Goal: Information Seeking & Learning: Compare options

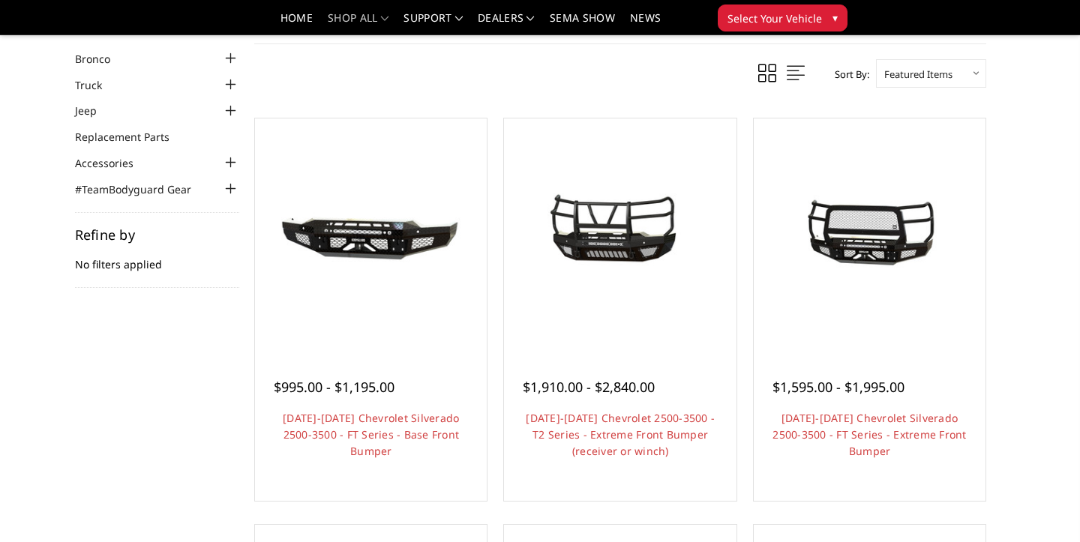
scroll to position [69, 0]
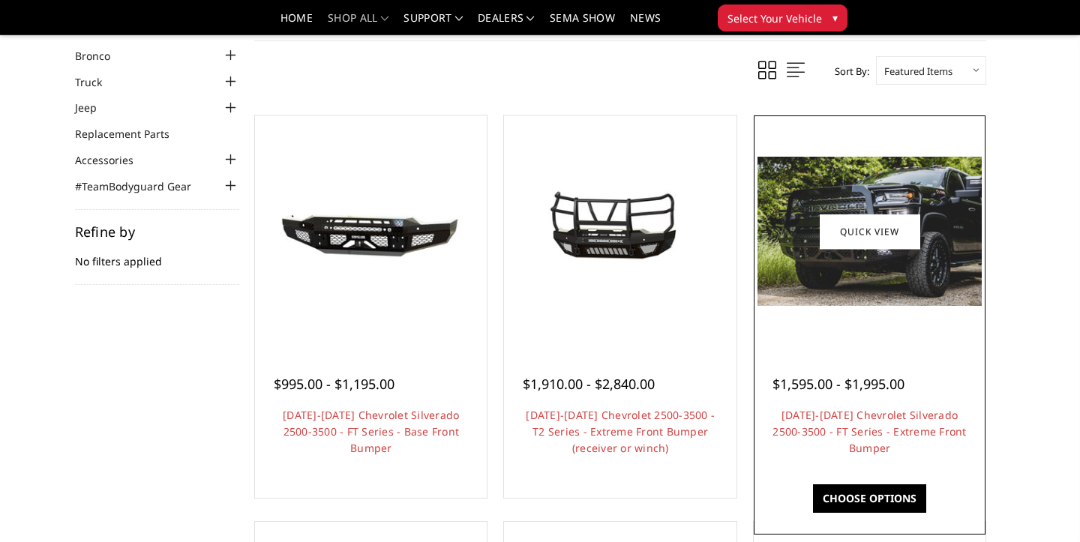
click at [812, 315] on div at bounding box center [870, 231] width 224 height 224
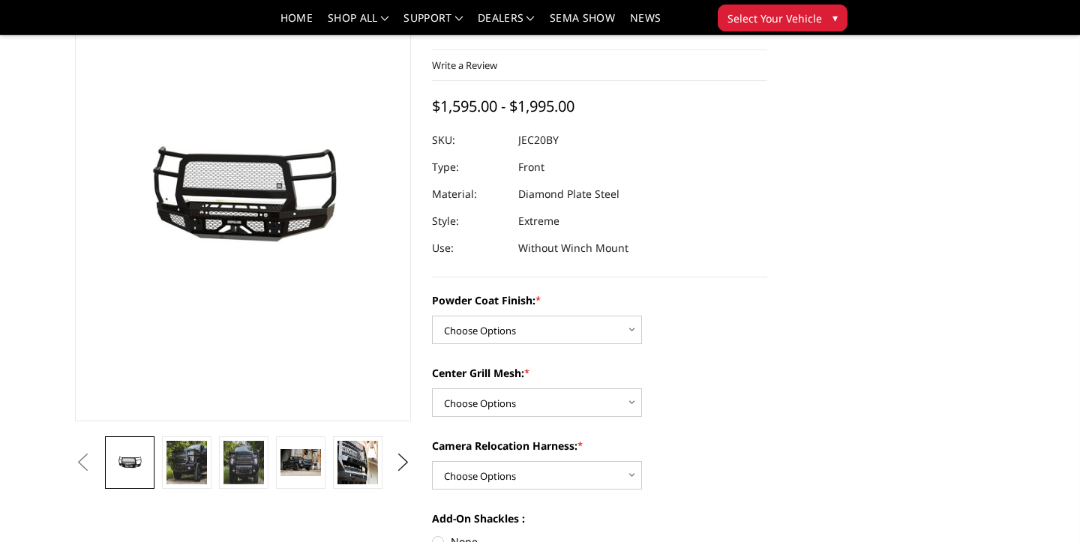
scroll to position [109, 0]
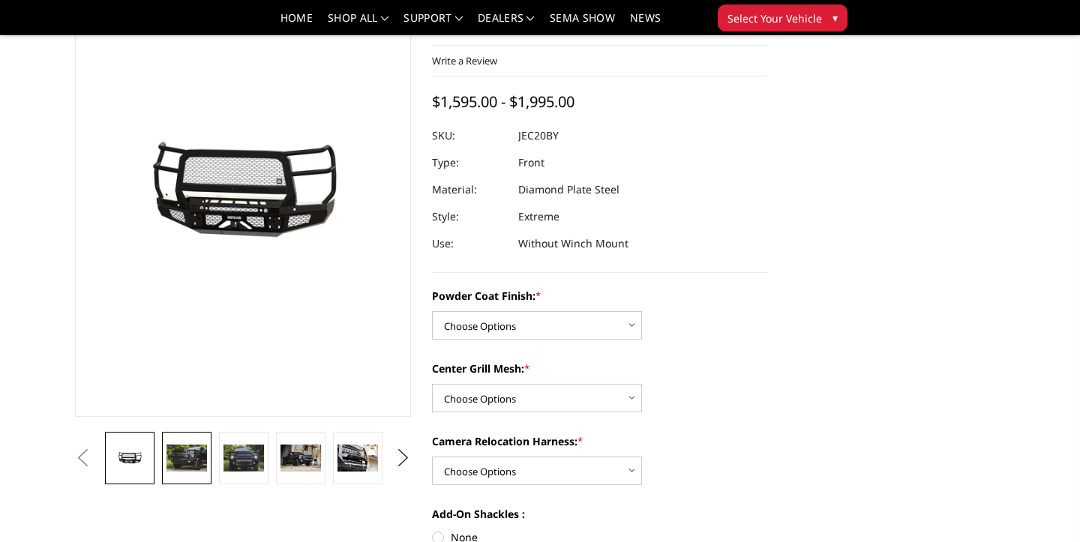
click at [191, 459] on img at bounding box center [187, 458] width 41 height 27
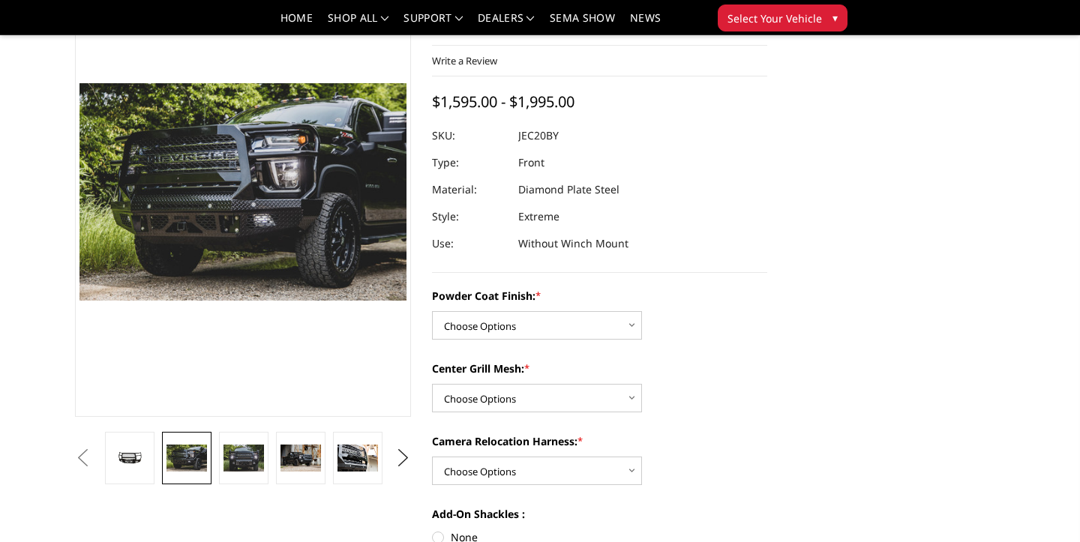
scroll to position [73, 0]
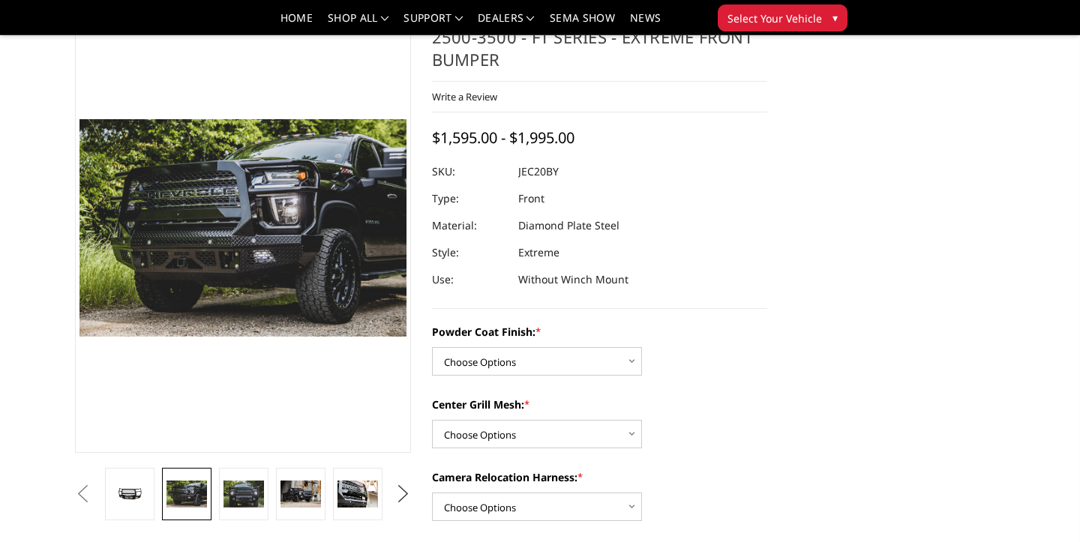
click at [405, 493] on button "Next" at bounding box center [403, 494] width 23 height 23
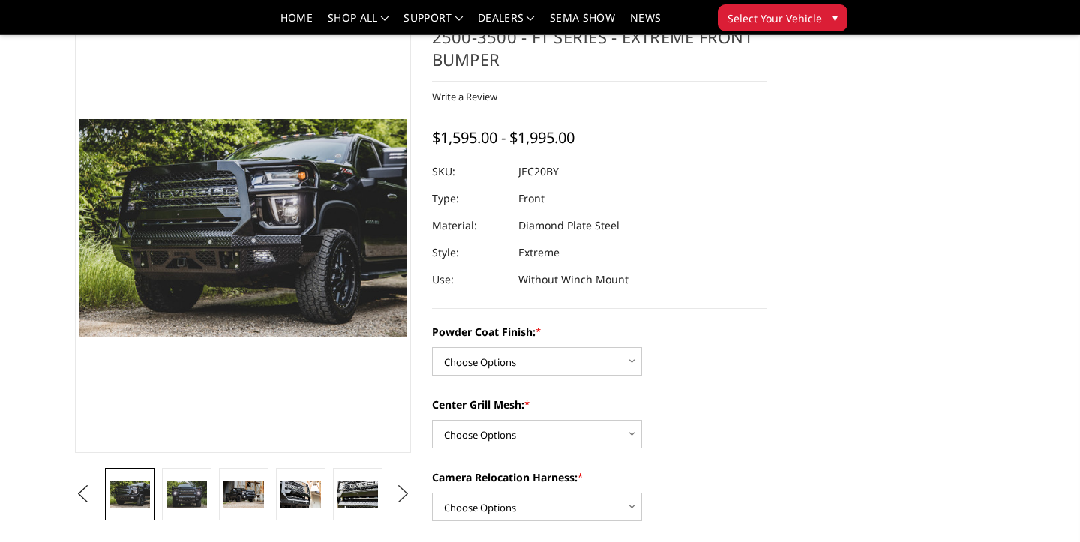
click at [405, 493] on button "Next" at bounding box center [403, 494] width 23 height 23
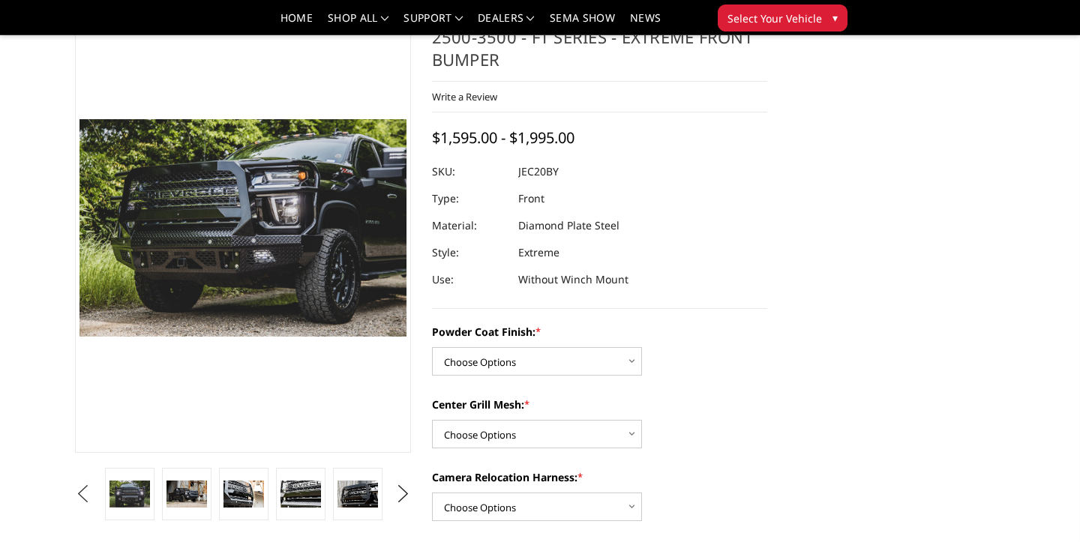
click at [94, 491] on button "Previous" at bounding box center [82, 494] width 23 height 23
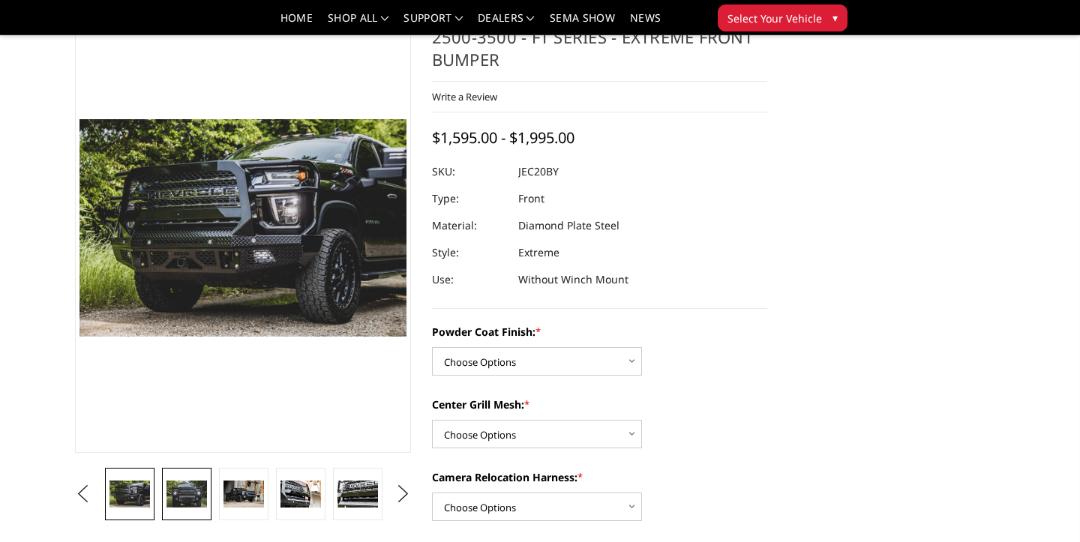
click at [191, 492] on img at bounding box center [187, 494] width 41 height 27
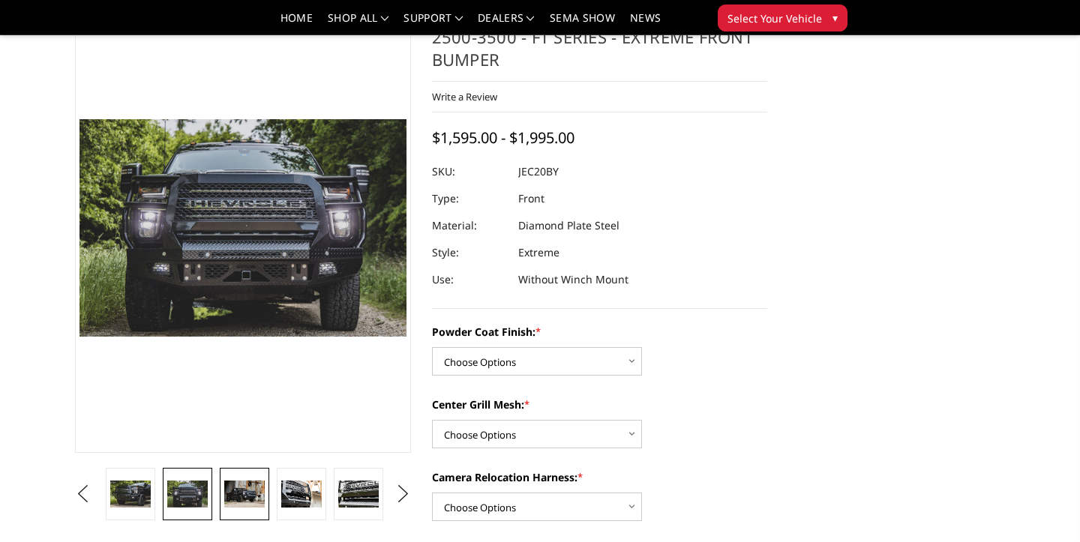
click at [241, 494] on img at bounding box center [244, 494] width 41 height 27
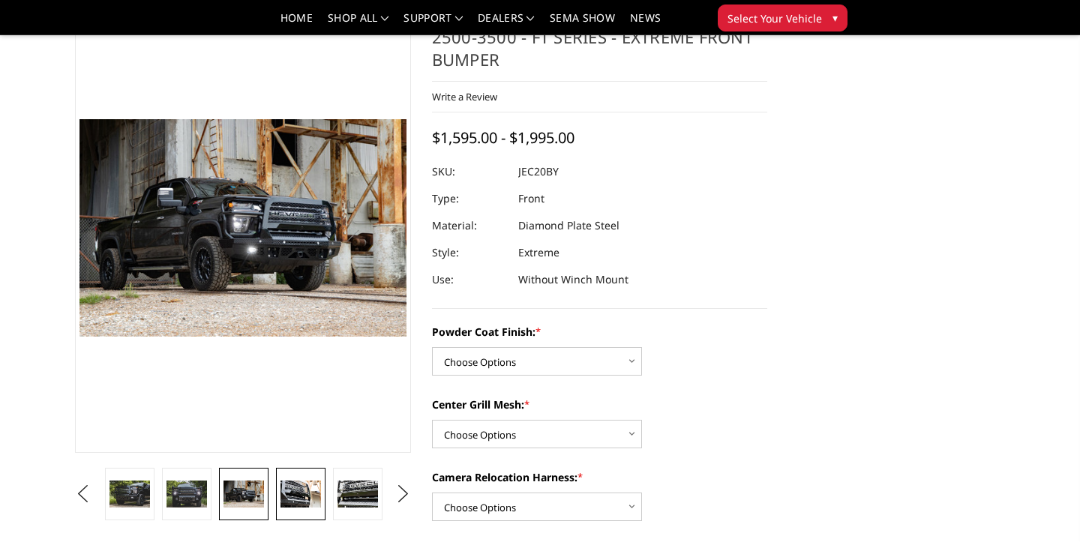
click at [293, 494] on img at bounding box center [301, 494] width 41 height 27
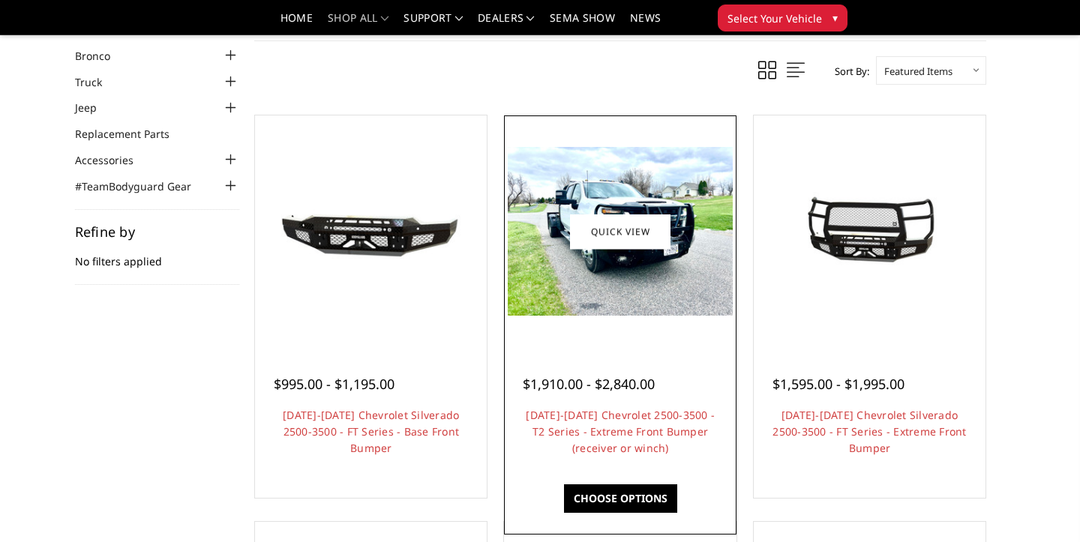
click at [636, 340] on div at bounding box center [620, 231] width 224 height 224
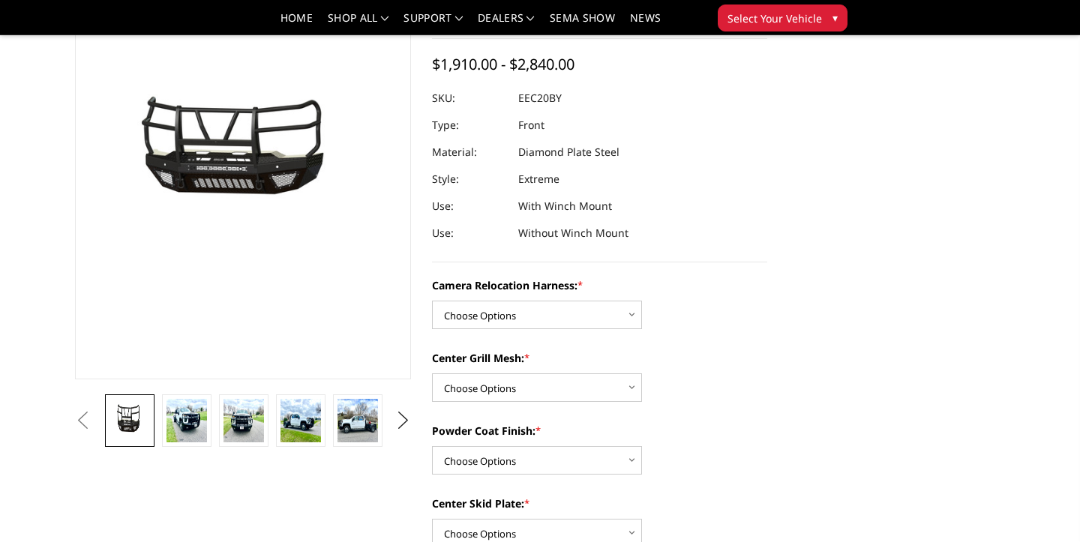
scroll to position [154, 0]
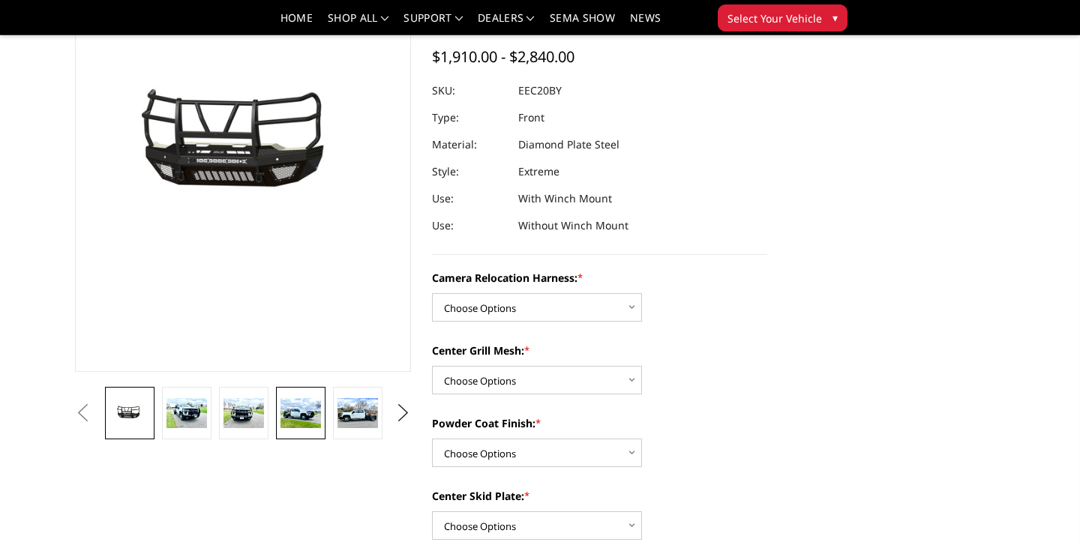
click at [291, 419] on img at bounding box center [301, 413] width 41 height 31
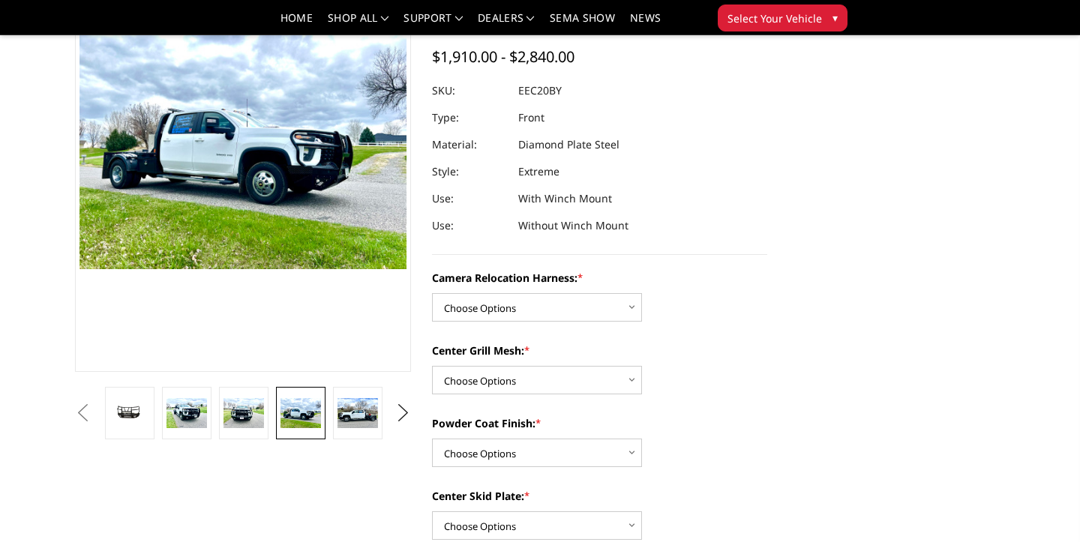
scroll to position [107, 0]
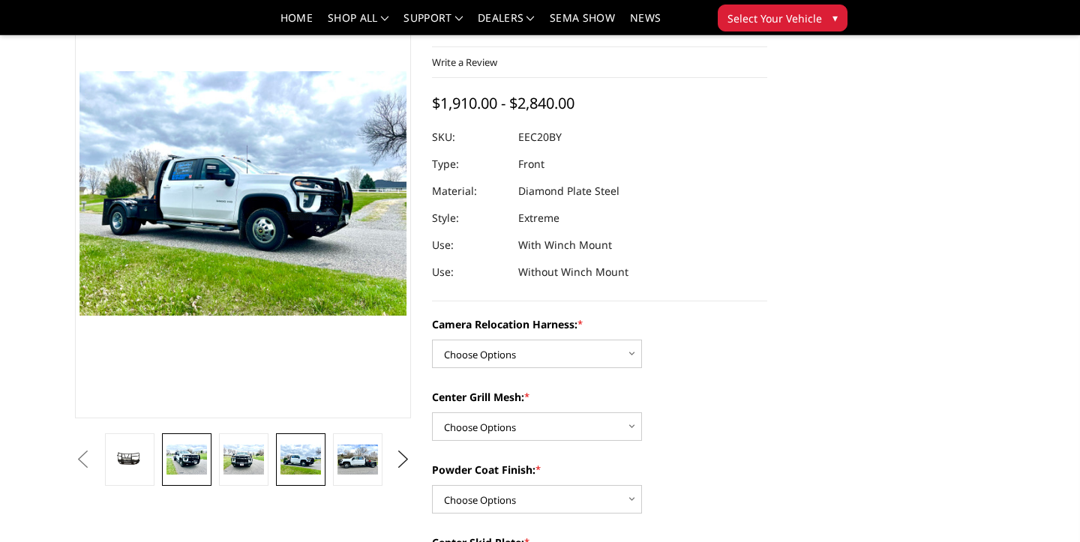
click at [187, 449] on img at bounding box center [187, 460] width 41 height 31
